Goal: Task Accomplishment & Management: Manage account settings

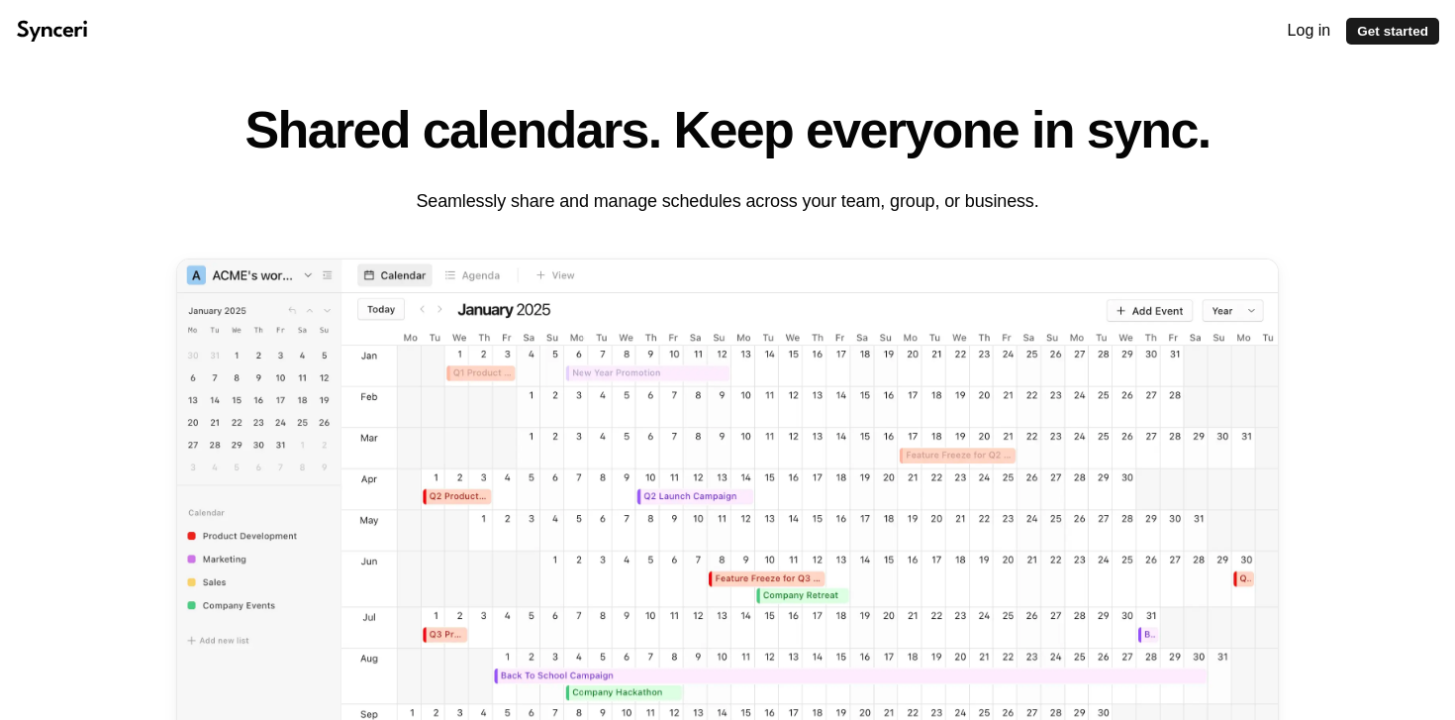
click at [67, 34] on icon at bounding box center [52, 31] width 73 height 22
click at [1321, 21] on div "Log in" at bounding box center [1309, 31] width 55 height 32
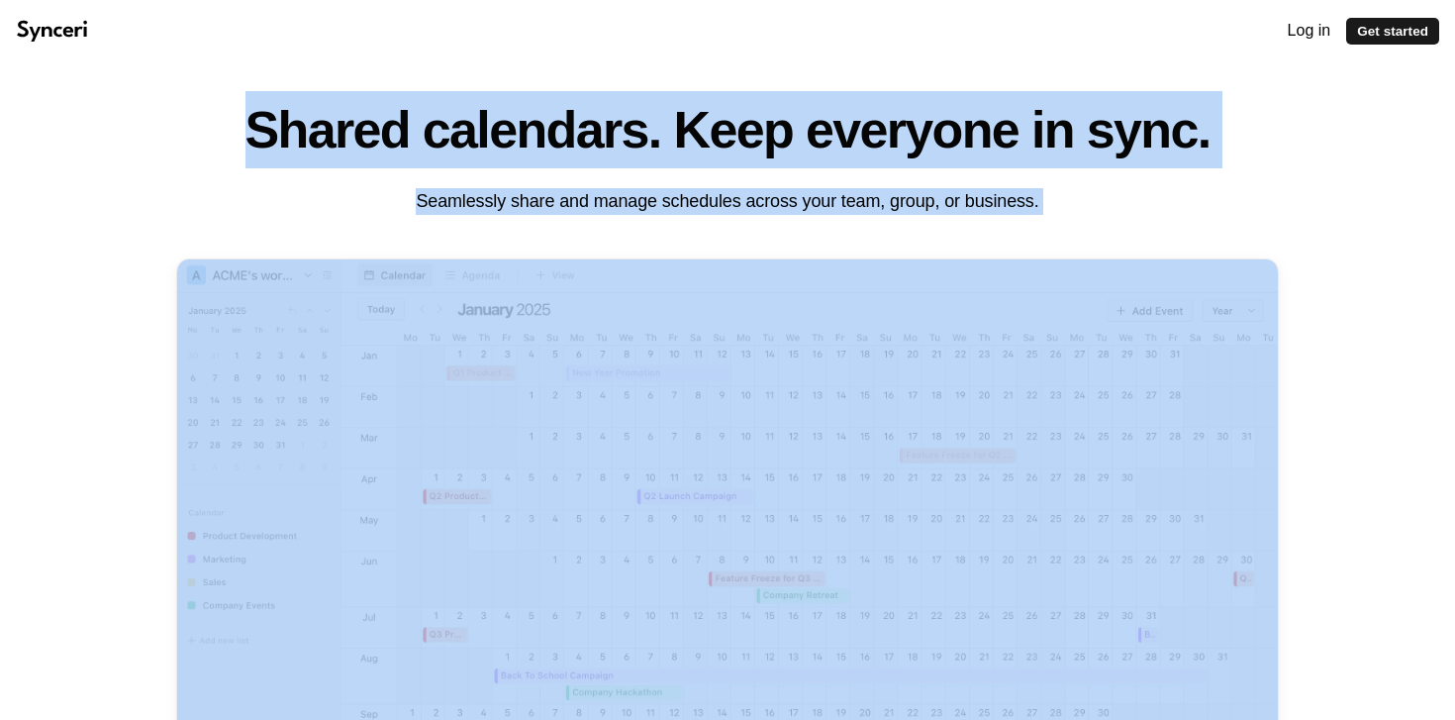
drag, startPoint x: 267, startPoint y: 109, endPoint x: 1090, endPoint y: 223, distance: 830.4
click at [1090, 224] on div "Shared calendars. Keep everyone in sync. Seamlessly share and manage schedules …" at bounding box center [727, 472] width 1103 height 823
copy header "Shared calendars. Keep everyone in sync. Seamlessly share and manage schedules …"
click at [1077, 190] on div at bounding box center [1077, 190] width 0 height 0
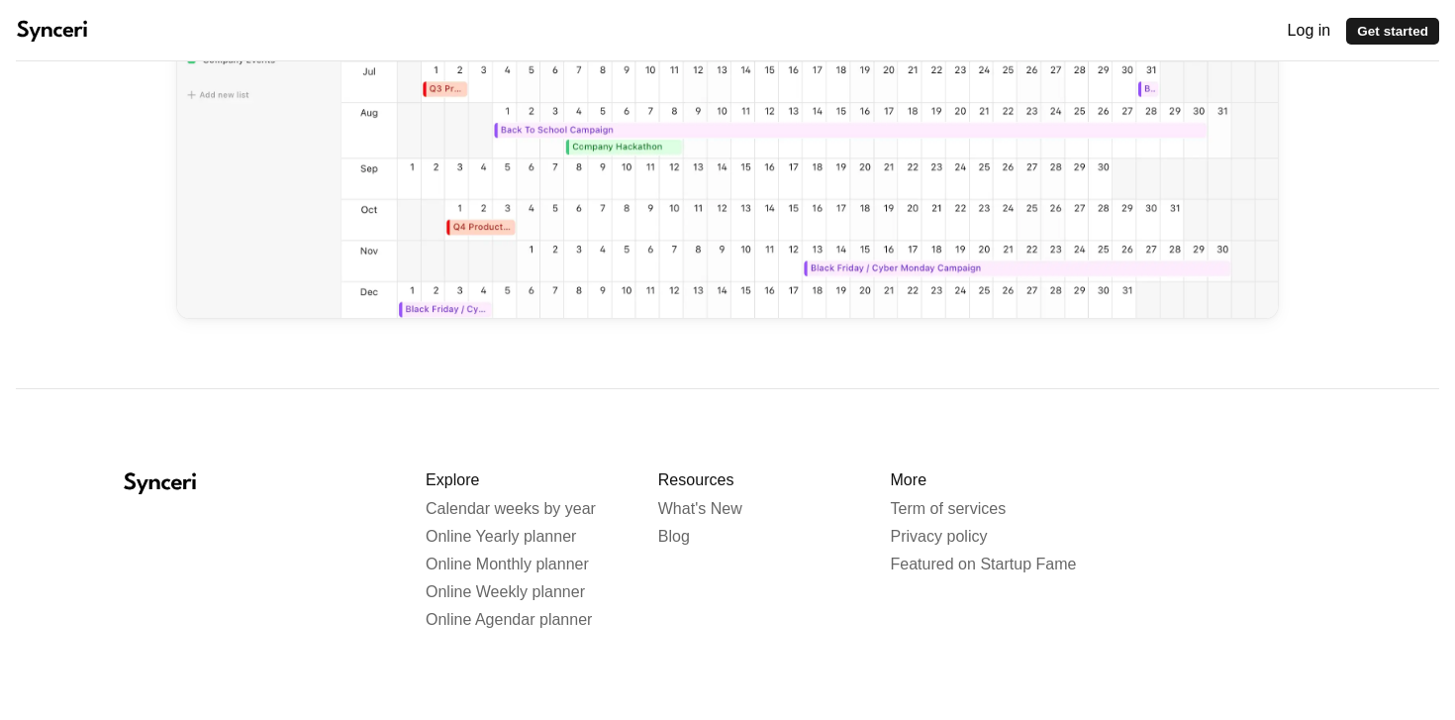
click at [247, 495] on div at bounding box center [263, 567] width 278 height 198
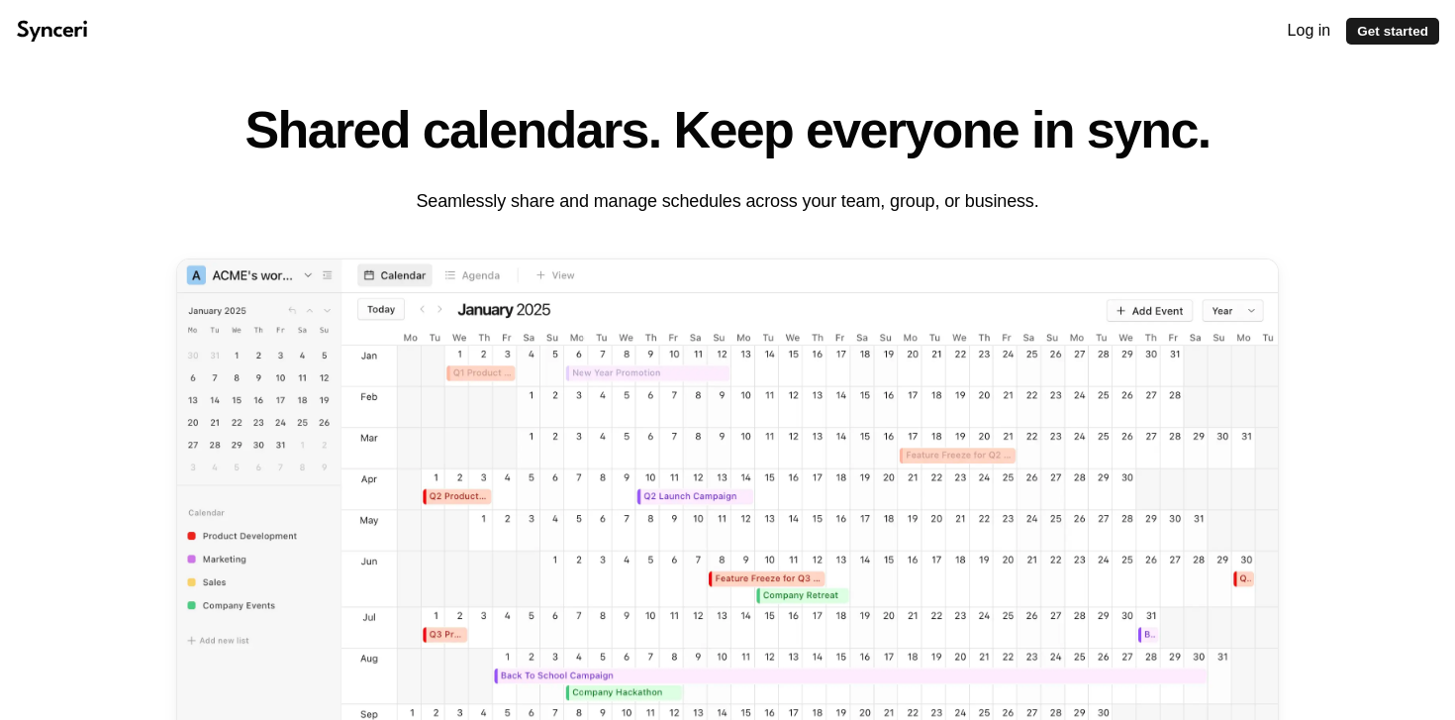
drag, startPoint x: 105, startPoint y: 29, endPoint x: 24, endPoint y: 27, distance: 81.2
click at [24, 27] on div "Log in Get started" at bounding box center [727, 30] width 1455 height 61
drag, startPoint x: 16, startPoint y: 29, endPoint x: 114, endPoint y: 31, distance: 98.0
drag, startPoint x: 114, startPoint y: 31, endPoint x: 0, endPoint y: 29, distance: 113.9
click at [0, 29] on div "Log in Get started" at bounding box center [727, 30] width 1455 height 61
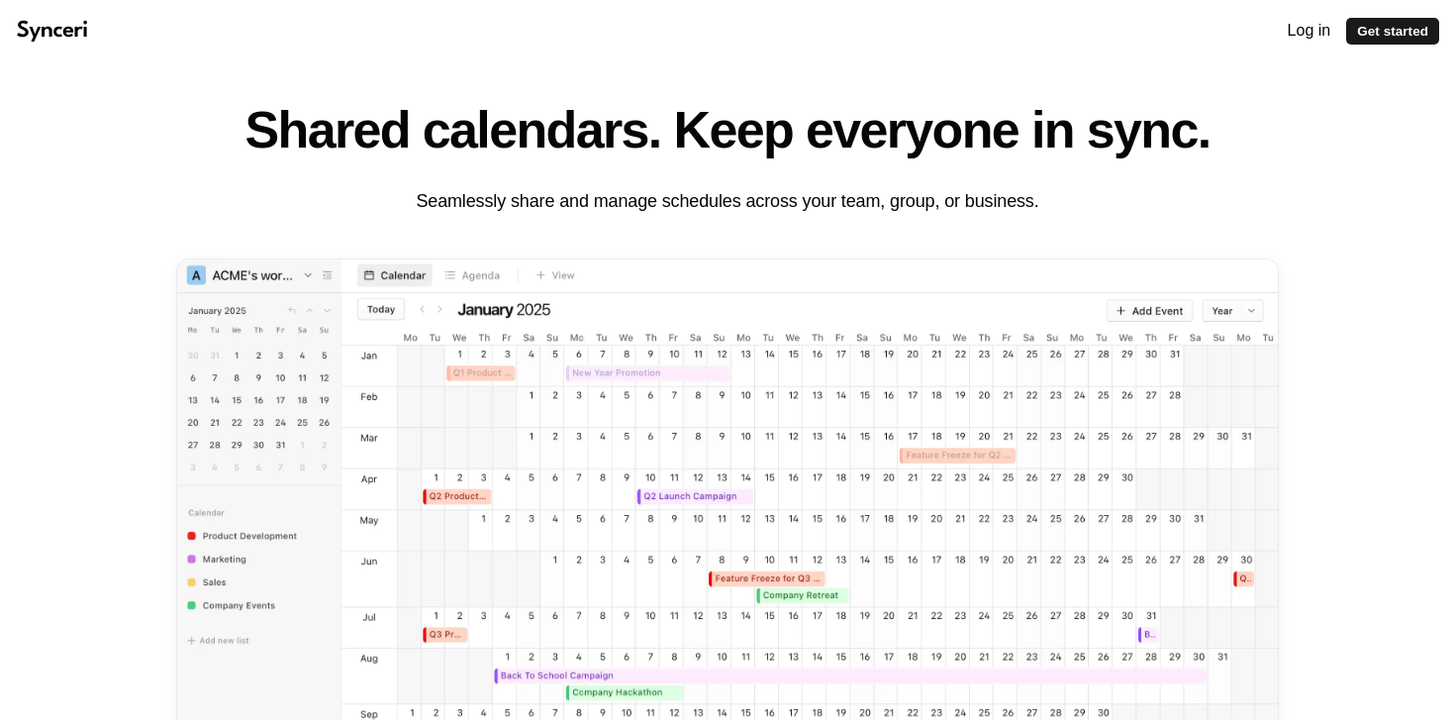
scroll to position [545, 0]
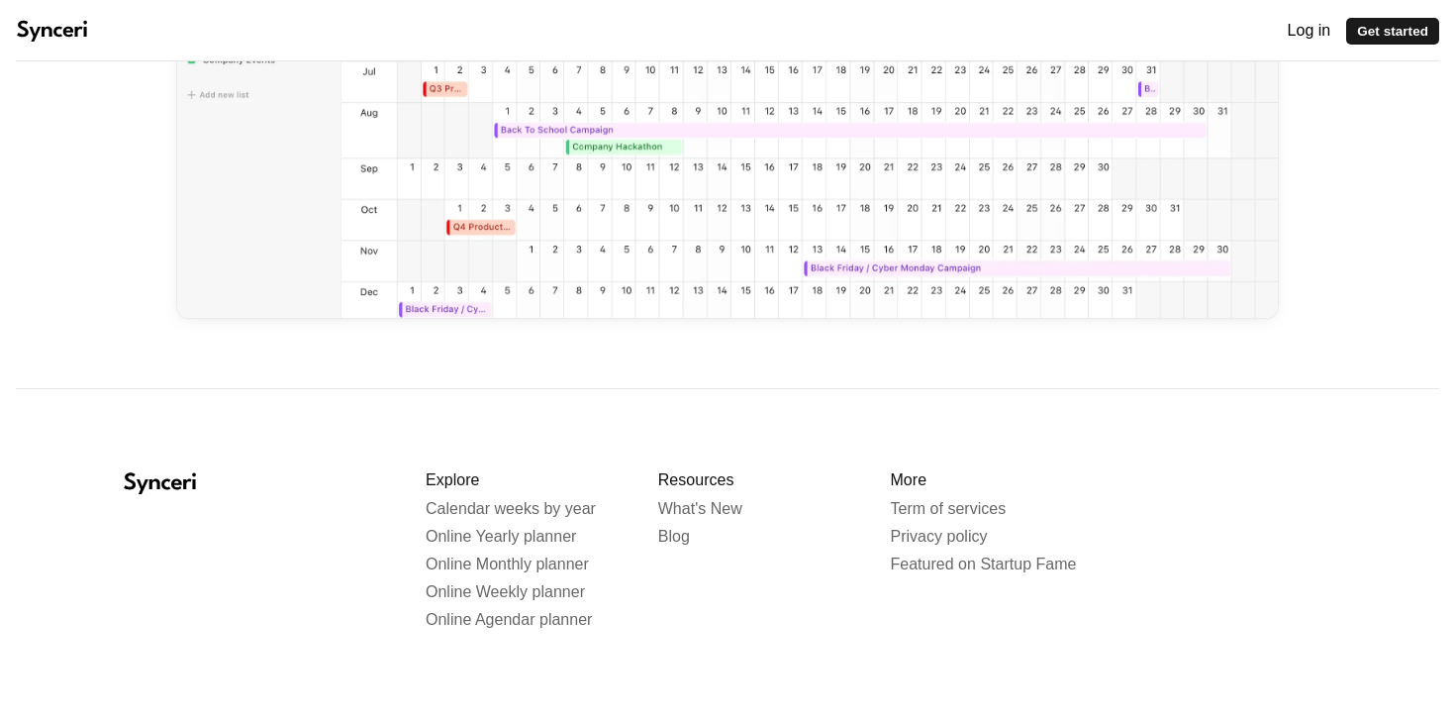
drag, startPoint x: 111, startPoint y: 453, endPoint x: 227, endPoint y: 462, distance: 116.2
click at [227, 462] on nav "Explore Calendar weeks by year Online Yearly planner Online Monthly planner Onl…" at bounding box center [727, 567] width 1455 height 356
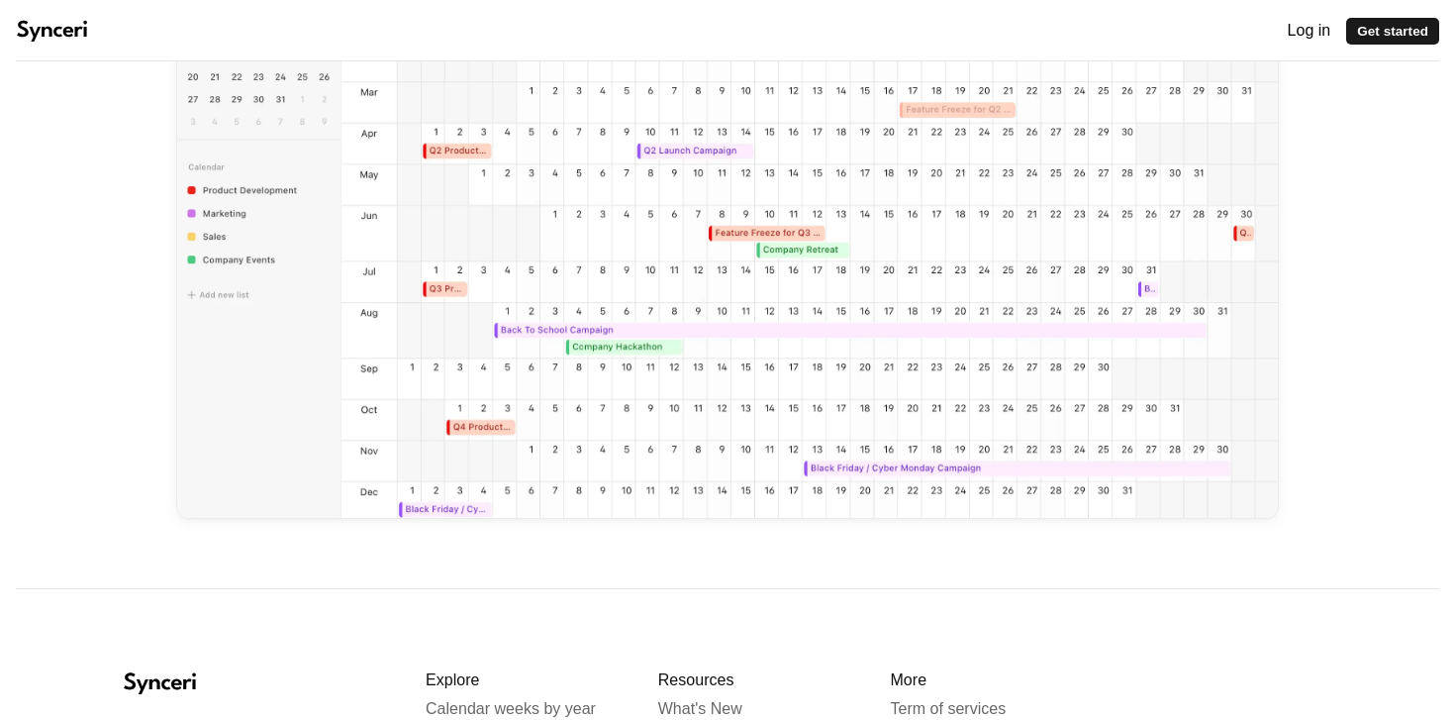
scroll to position [0, 0]
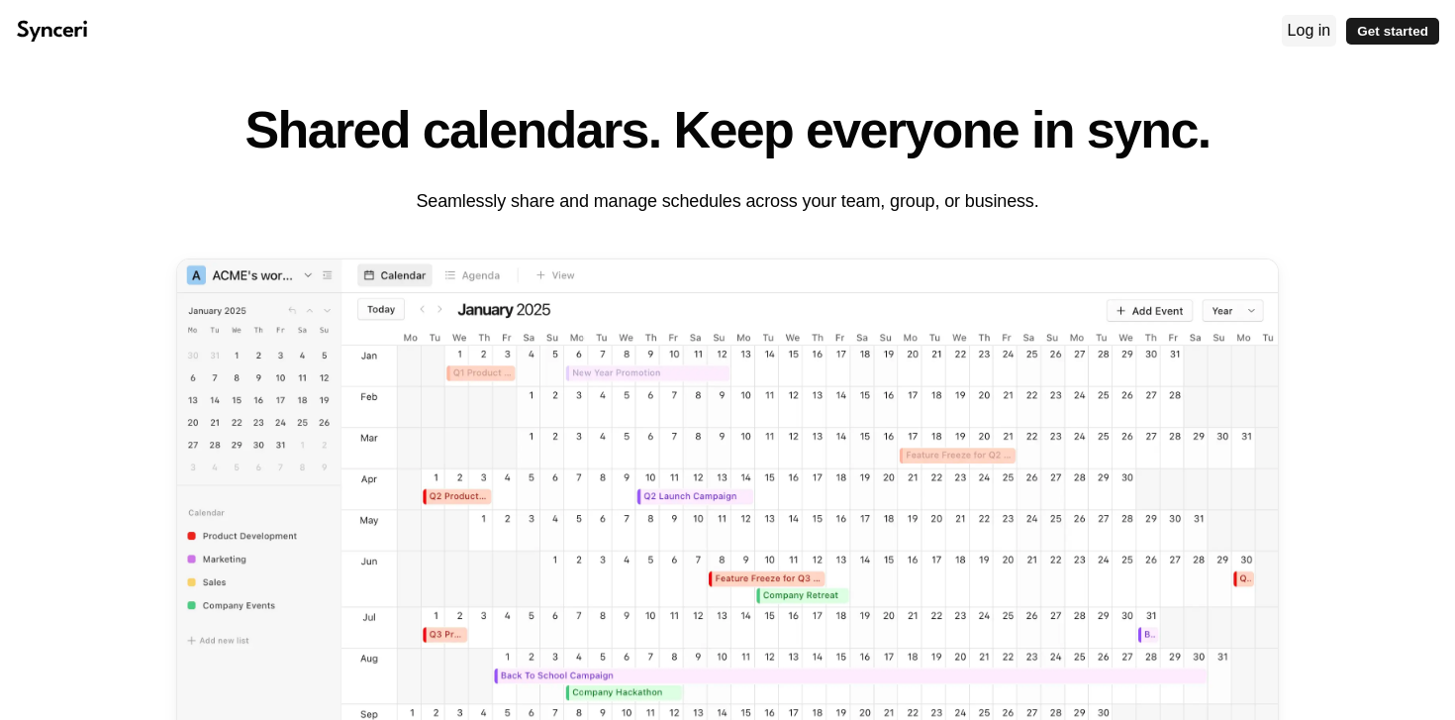
click at [1288, 31] on div "Log in" at bounding box center [1309, 31] width 55 height 32
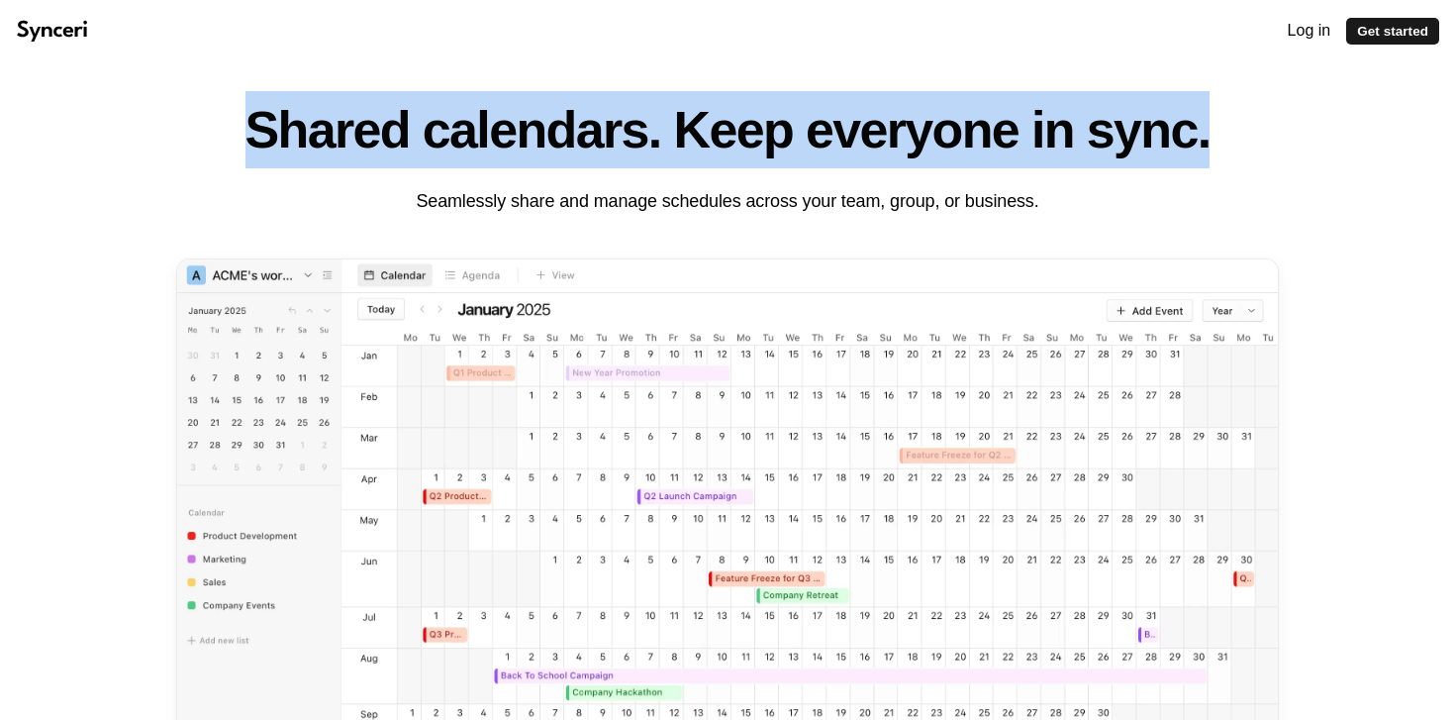
drag, startPoint x: 219, startPoint y: 116, endPoint x: 1086, endPoint y: 184, distance: 869.8
click at [1086, 184] on header "Shared calendars. Keep everyone in sync. Seamlessly share and manage schedules …" at bounding box center [727, 153] width 1103 height 124
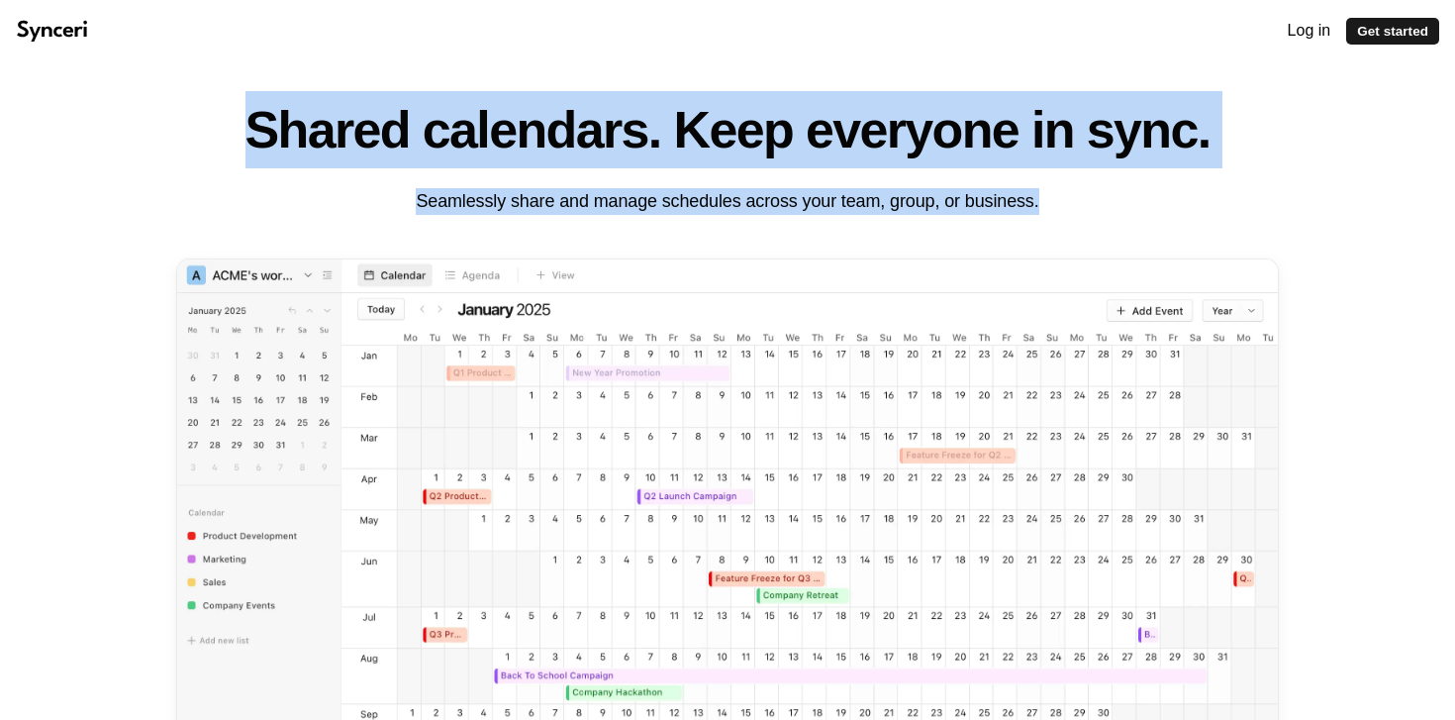
click at [1051, 182] on header "Shared calendars. Keep everyone in sync. Seamlessly share and manage schedules …" at bounding box center [727, 153] width 1103 height 124
copy header "Shared calendars. Keep everyone in sync. Seamlessly share and manage schedules …"
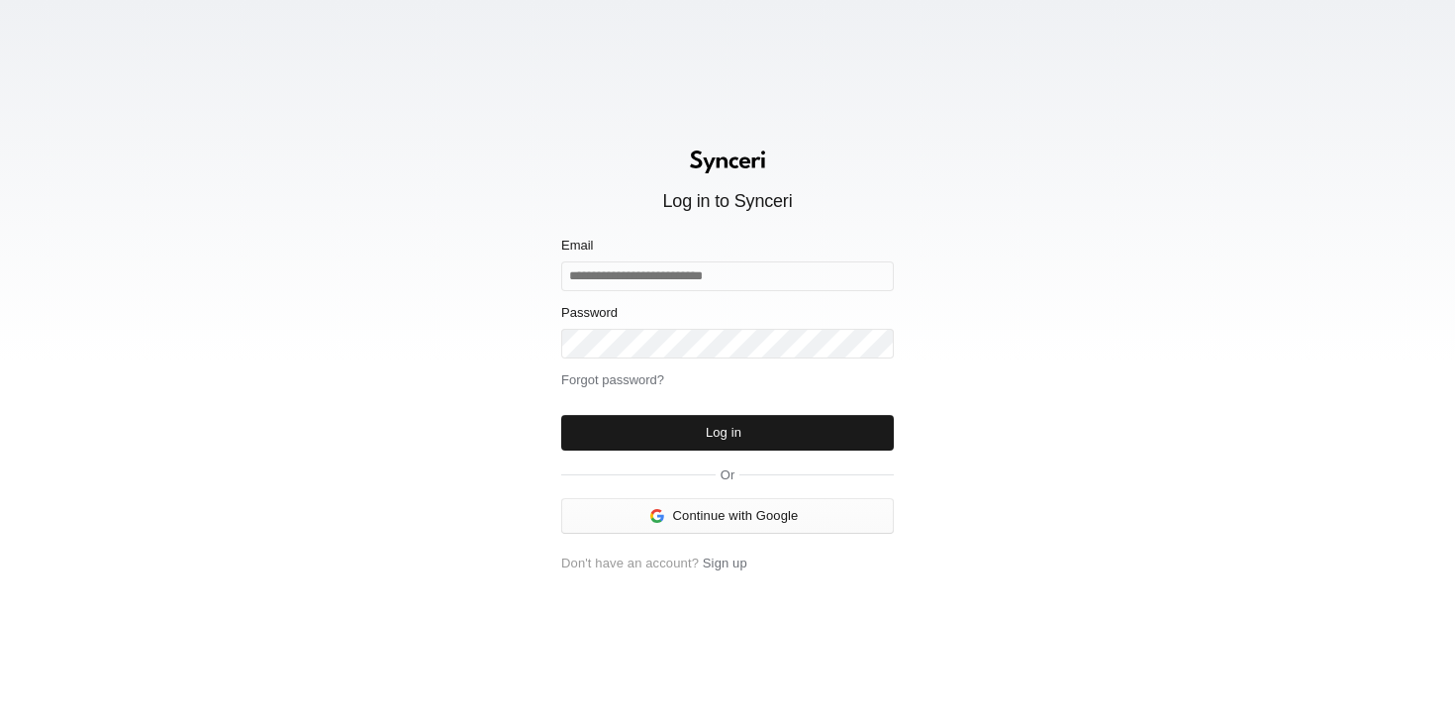
drag, startPoint x: 657, startPoint y: 173, endPoint x: 768, endPoint y: 147, distance: 114.0
click at [768, 147] on div "Log in to Synceri Email Password Forgot password? Log in Or Continue with Googl…" at bounding box center [727, 360] width 1455 height 720
drag, startPoint x: 734, startPoint y: 202, endPoint x: 787, endPoint y: 200, distance: 53.5
click at [787, 201] on div "Log in to Synceri" at bounding box center [727, 201] width 130 height 21
click at [787, 200] on div "Log in to Synceri" at bounding box center [727, 201] width 130 height 21
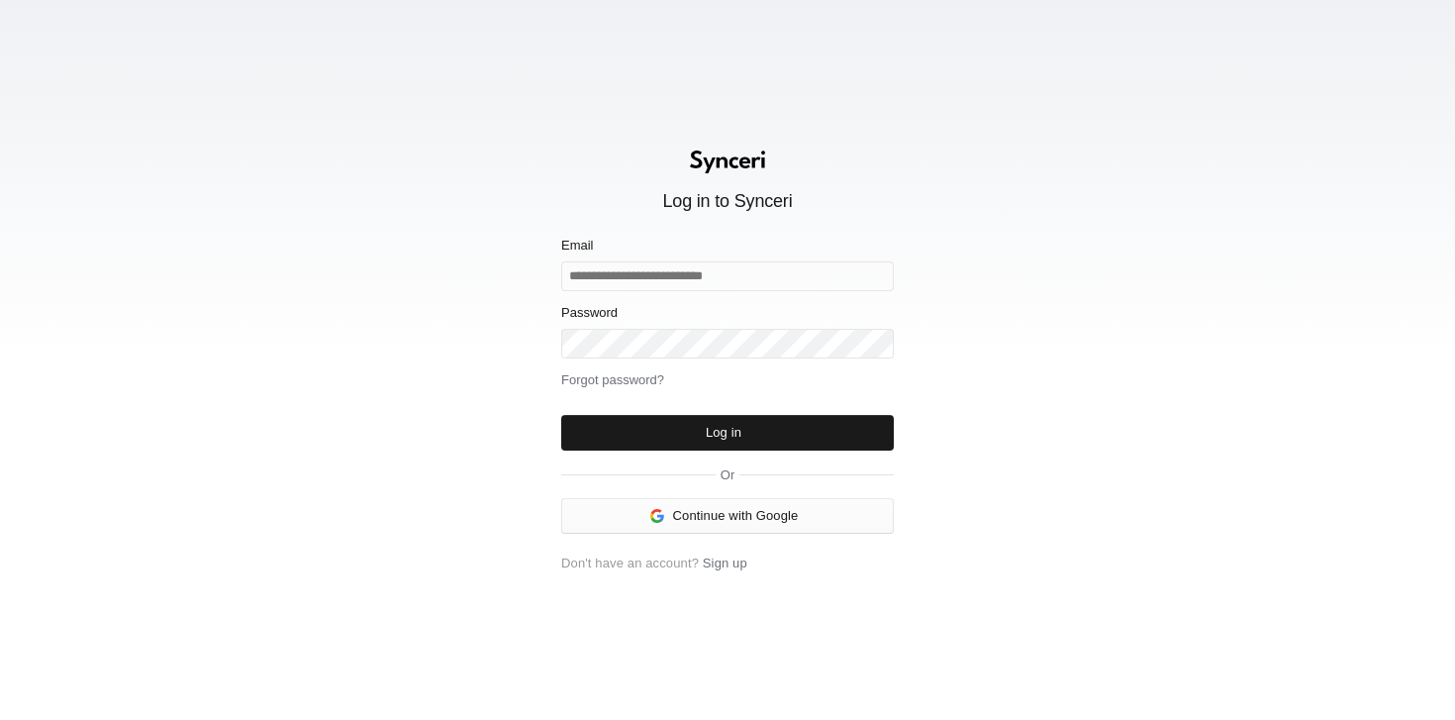
click at [787, 200] on div "Log in to Synceri" at bounding box center [727, 201] width 130 height 21
click at [718, 150] on icon at bounding box center [727, 161] width 99 height 23
